Goal: Find contact information: Find contact information

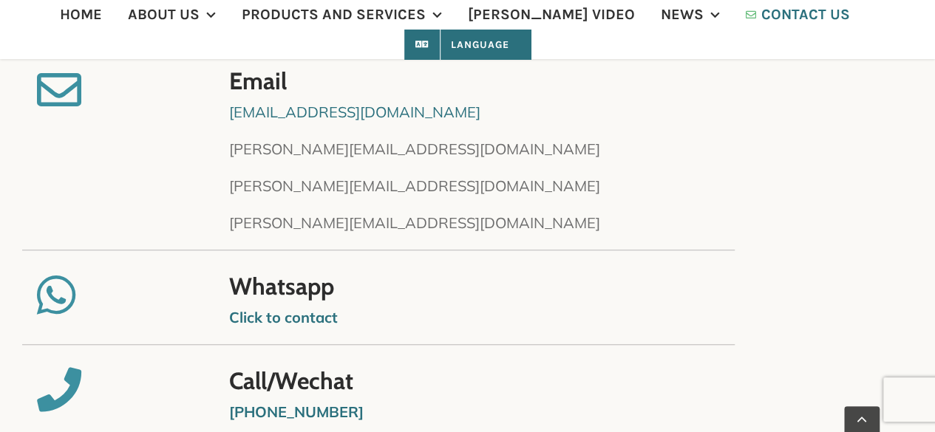
scroll to position [434, 0]
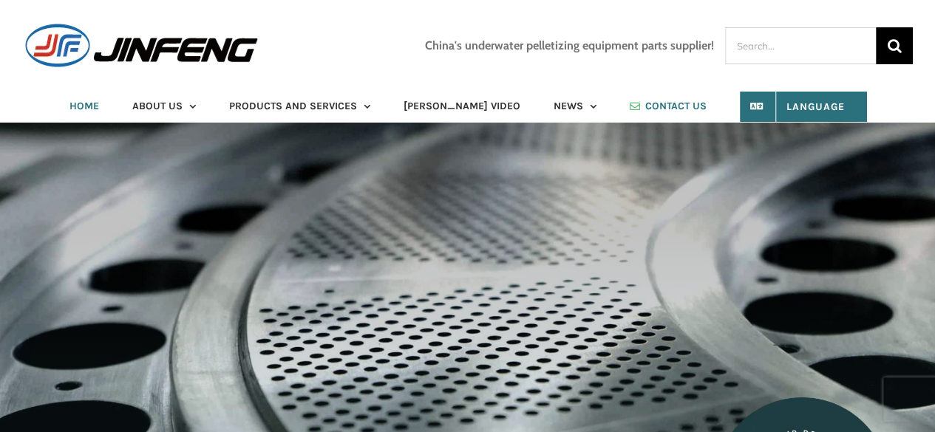
click at [645, 103] on span "CONTACT US" at bounding box center [675, 106] width 61 height 10
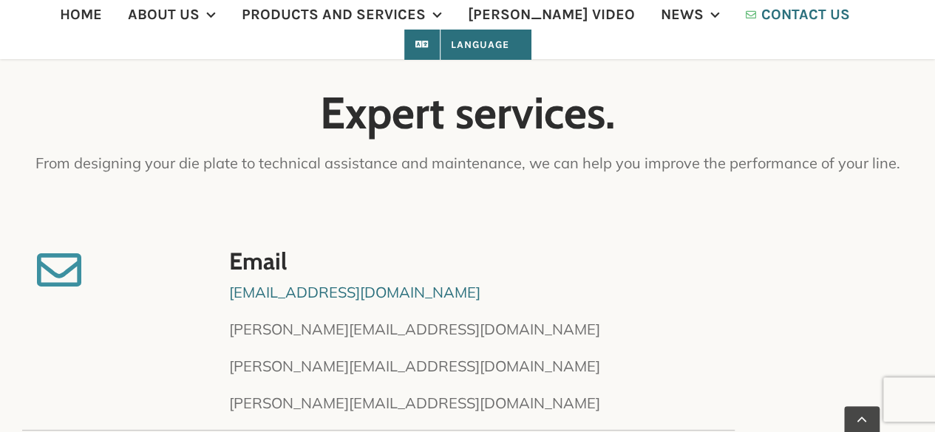
scroll to position [246, 0]
